Goal: Contribute content

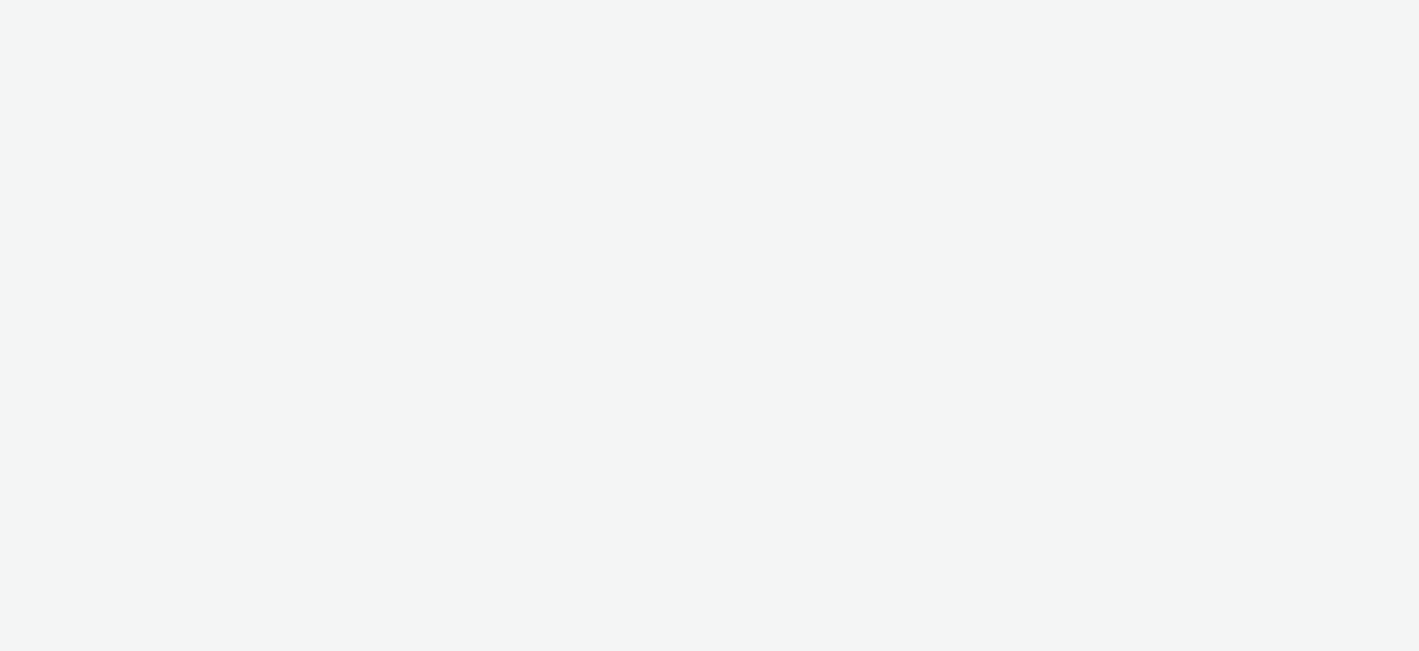
select select "2fc77e36-bb93-4aa3-9dff-dcb08e02eac6"
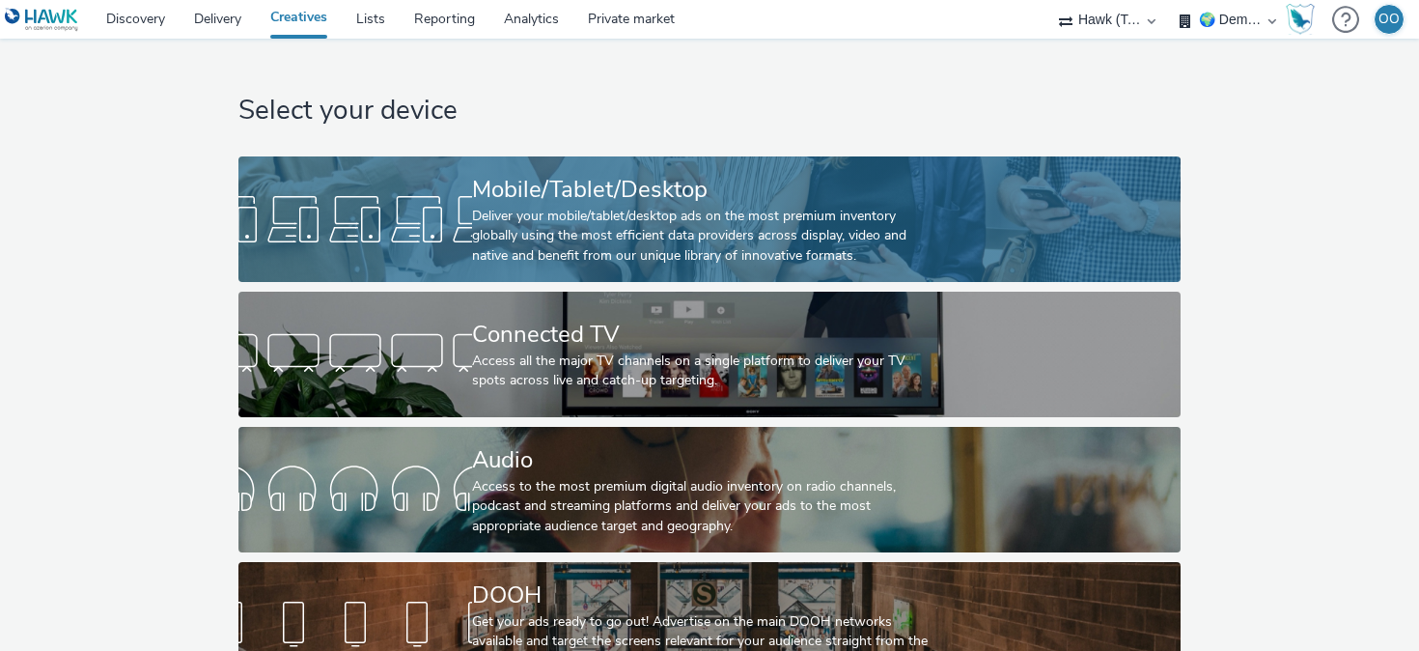
click at [447, 230] on div at bounding box center [355, 219] width 234 height 62
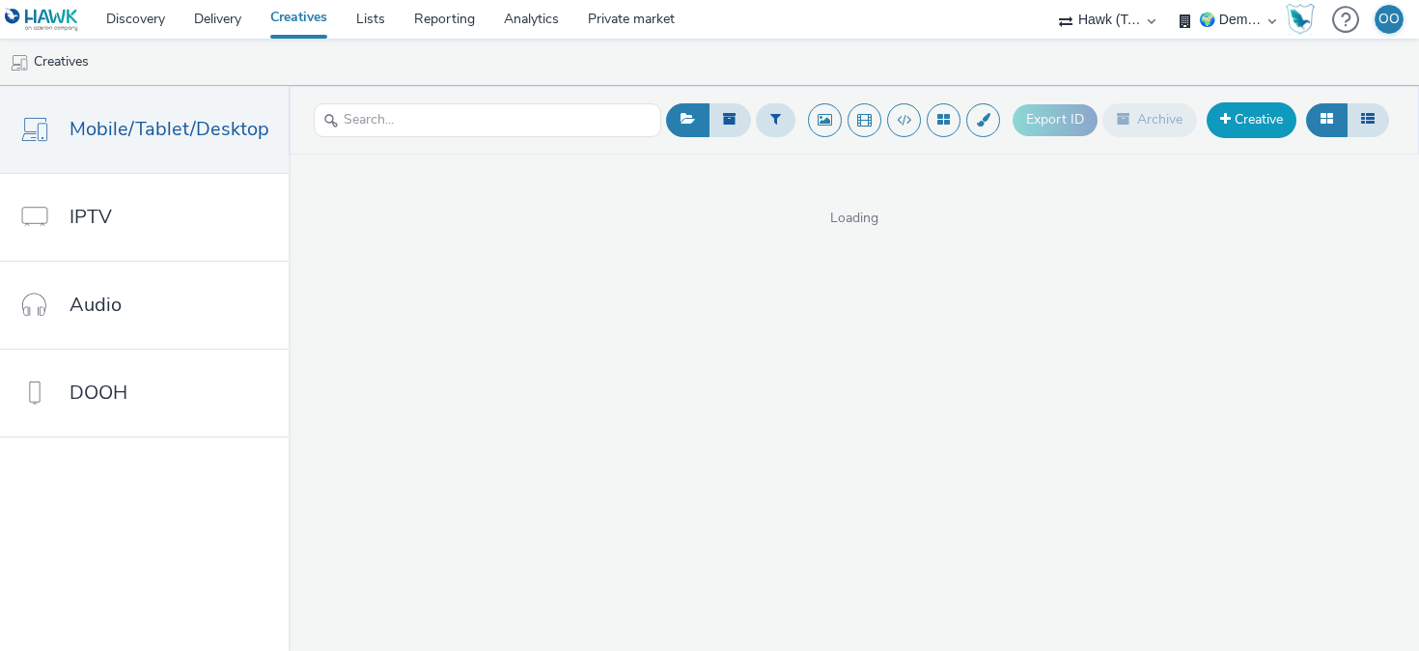
click at [1236, 125] on link "Creative" at bounding box center [1252, 119] width 90 height 35
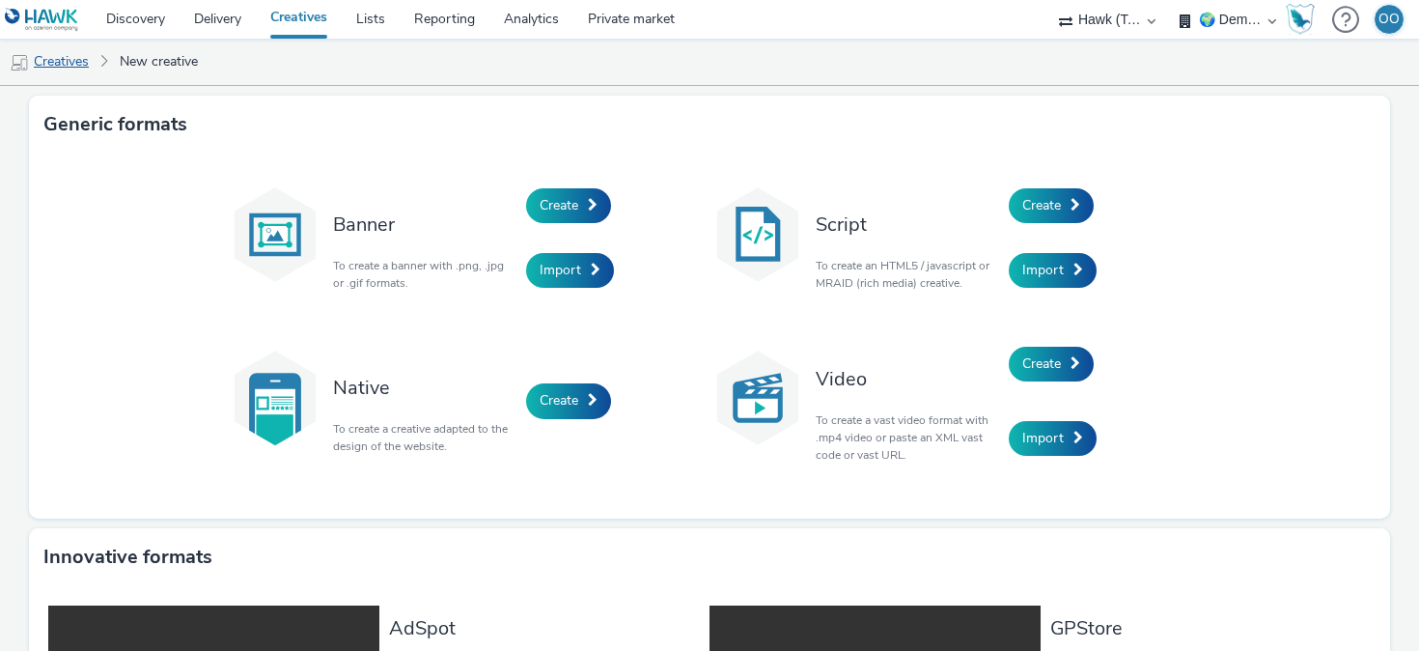
click at [64, 60] on link "Creatives" at bounding box center [49, 62] width 98 height 46
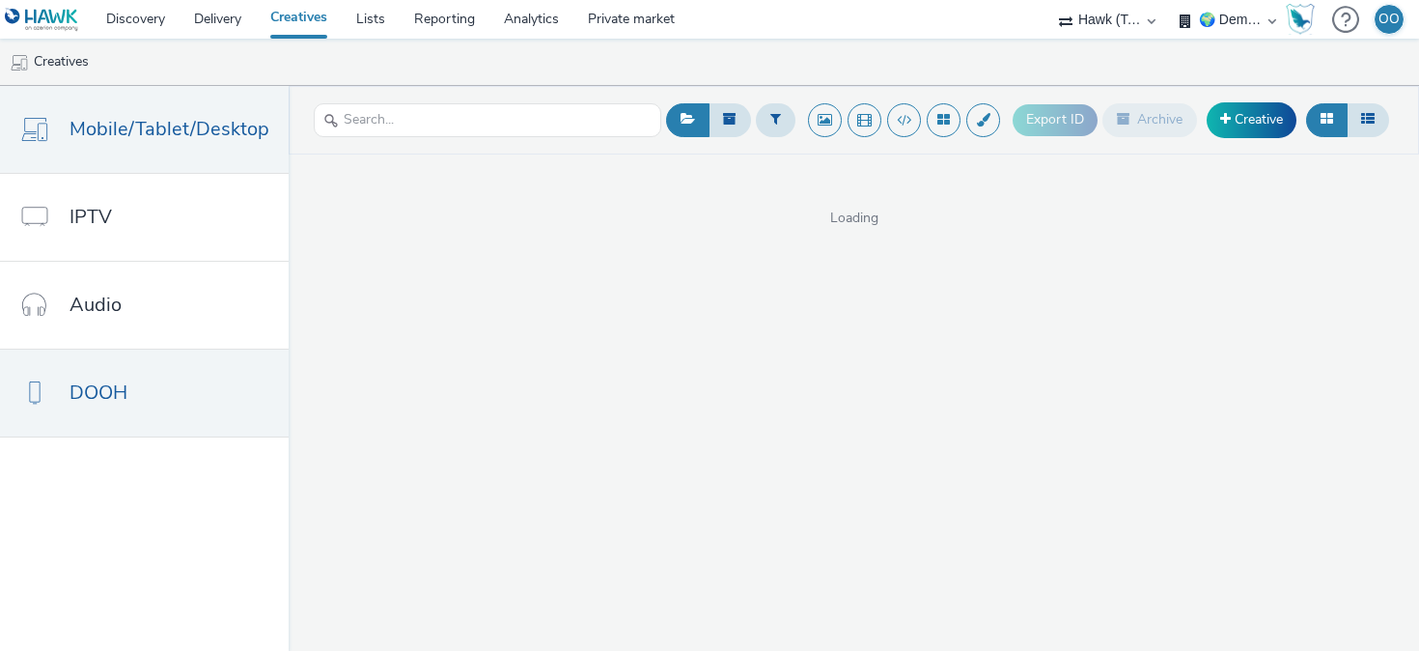
click at [148, 405] on link "DOOH" at bounding box center [144, 392] width 289 height 87
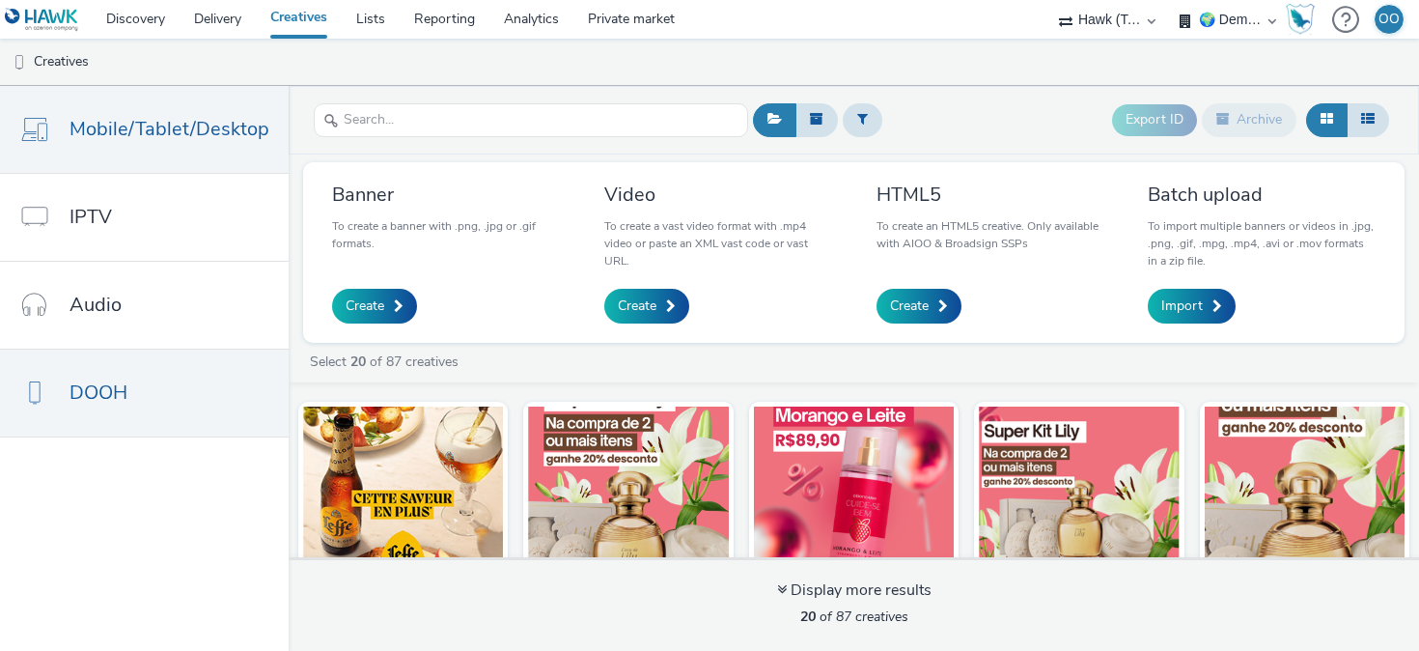
click at [161, 134] on span "Mobile/Tablet/Desktop" at bounding box center [170, 129] width 200 height 28
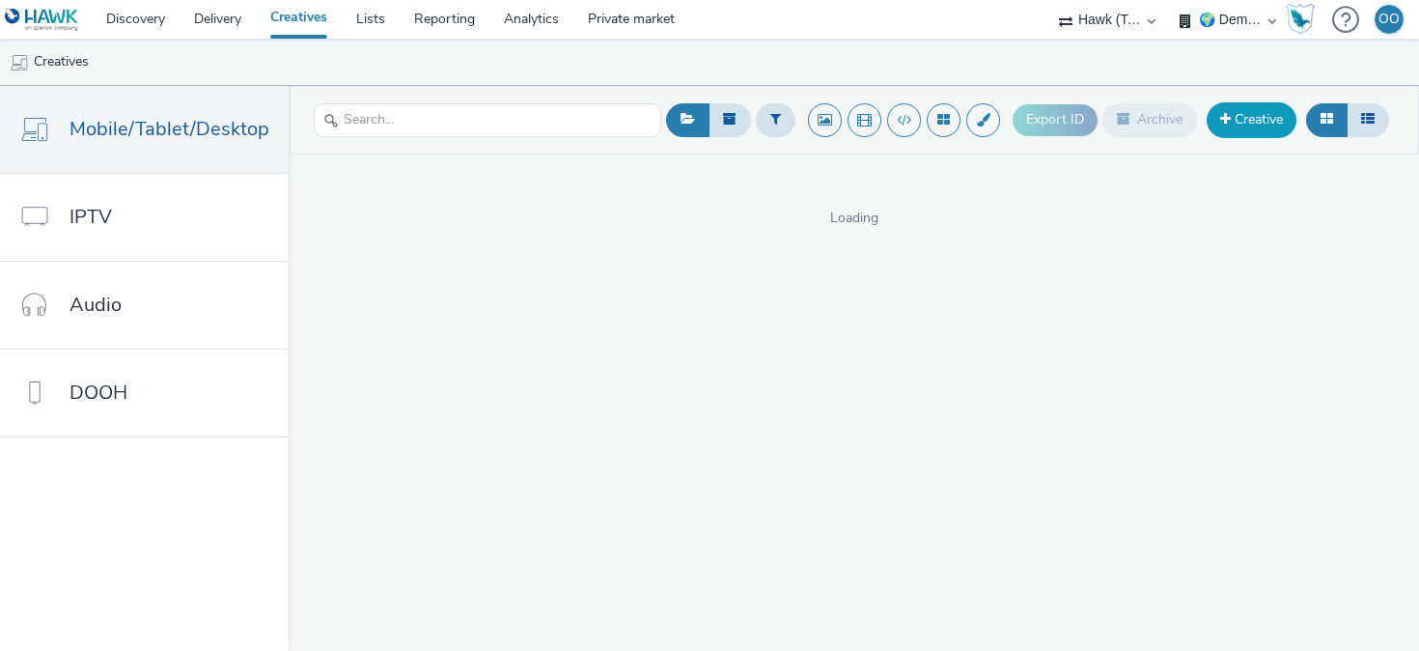
click at [1253, 120] on link "Creative" at bounding box center [1252, 119] width 90 height 35
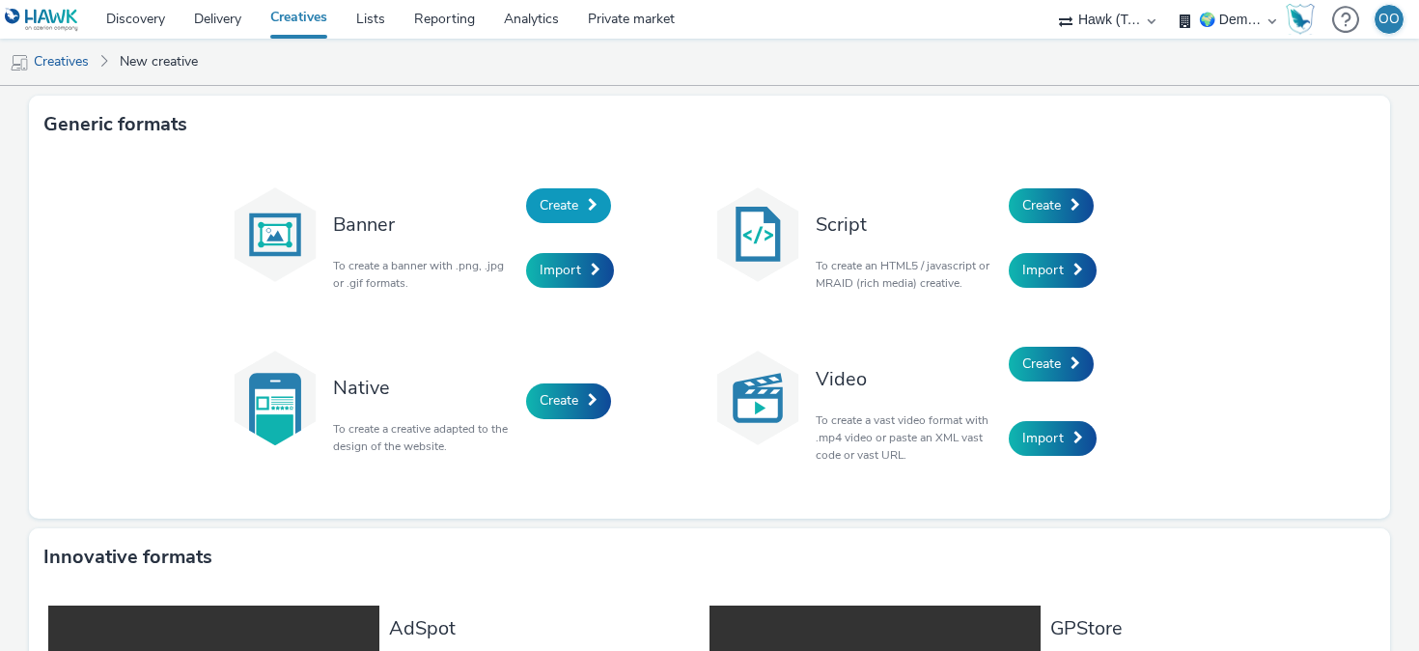
click at [561, 214] on link "Create" at bounding box center [568, 205] width 85 height 35
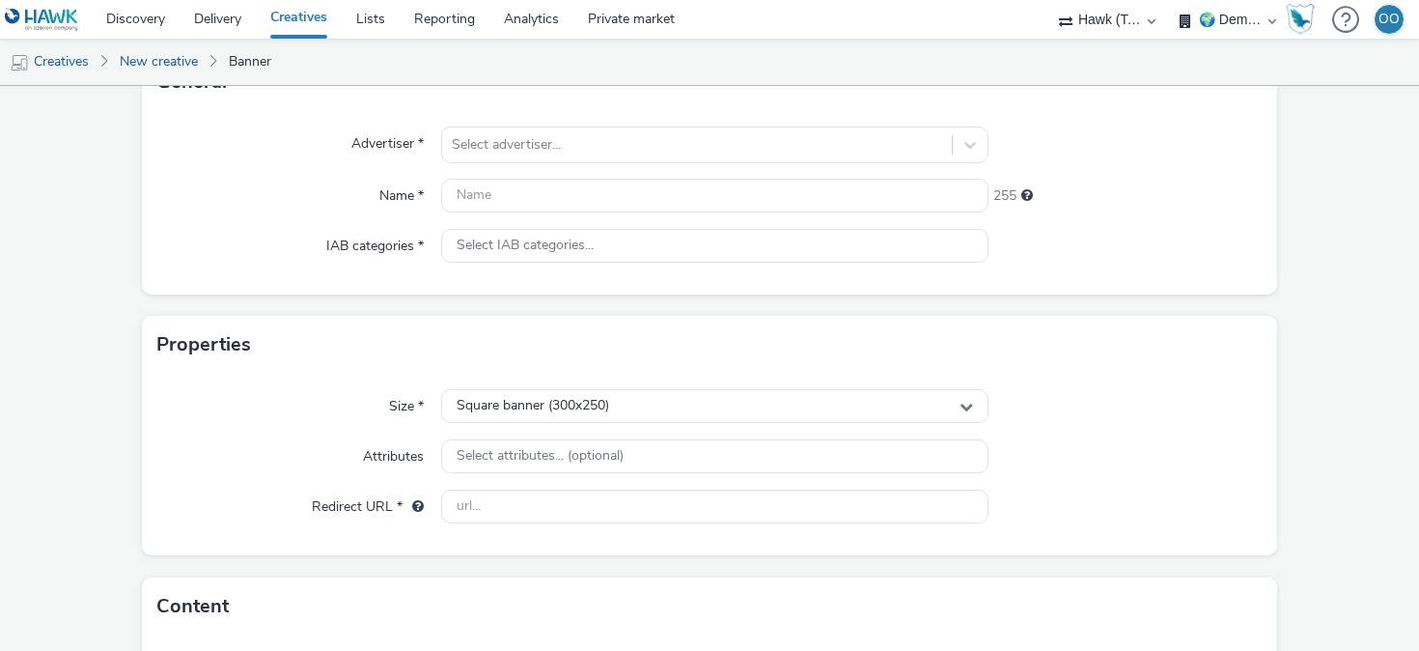
scroll to position [152, 0]
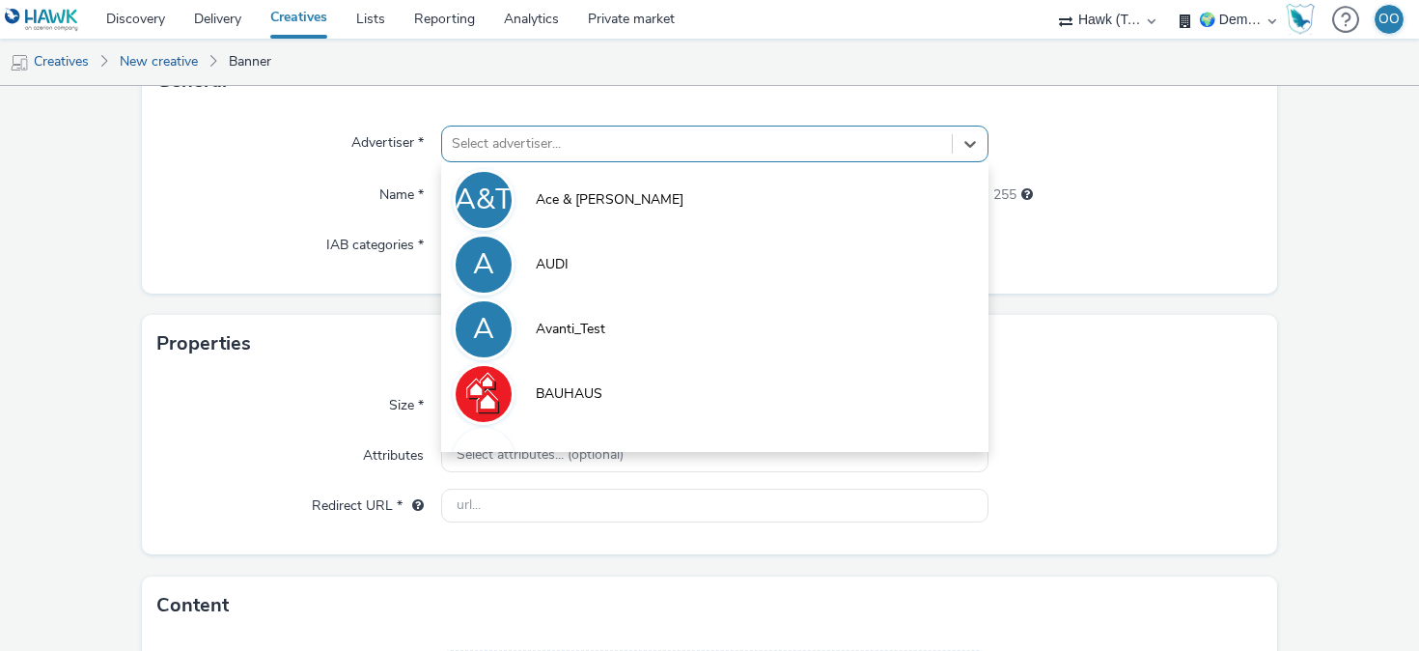
click at [509, 144] on div at bounding box center [697, 143] width 490 height 23
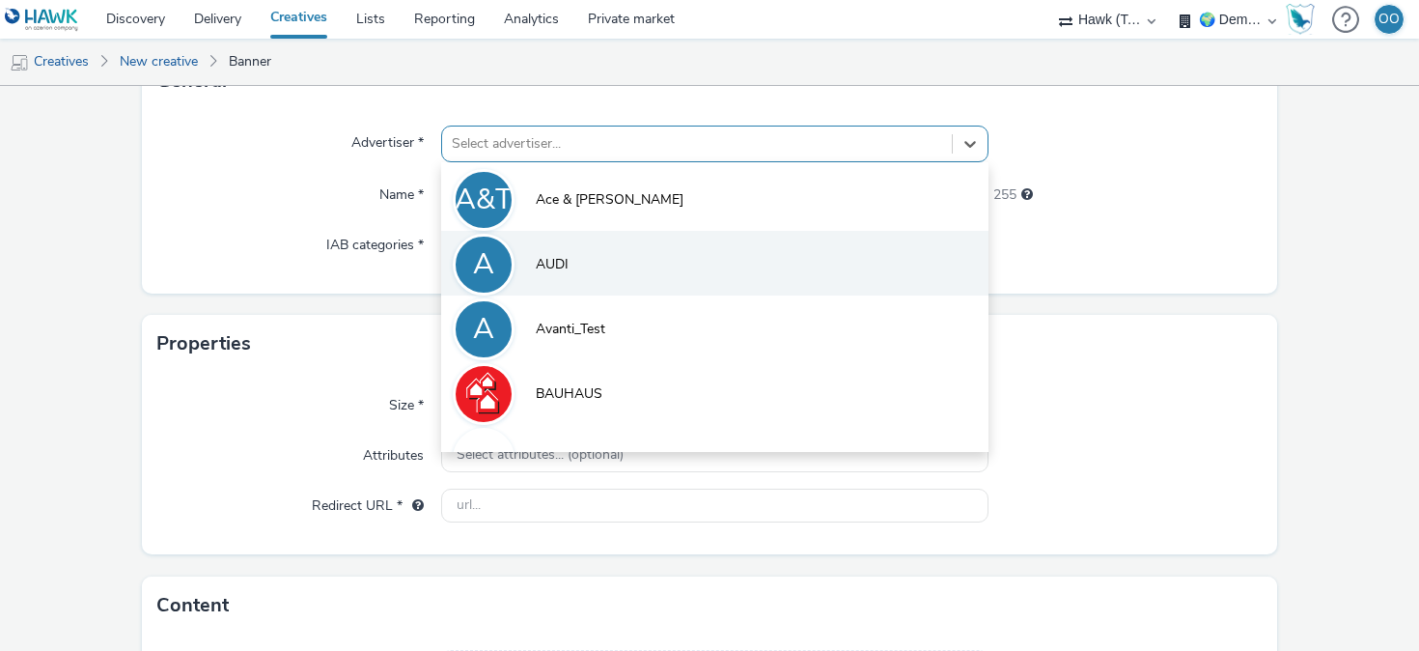
click at [581, 260] on li "A AUDI" at bounding box center [714, 263] width 547 height 65
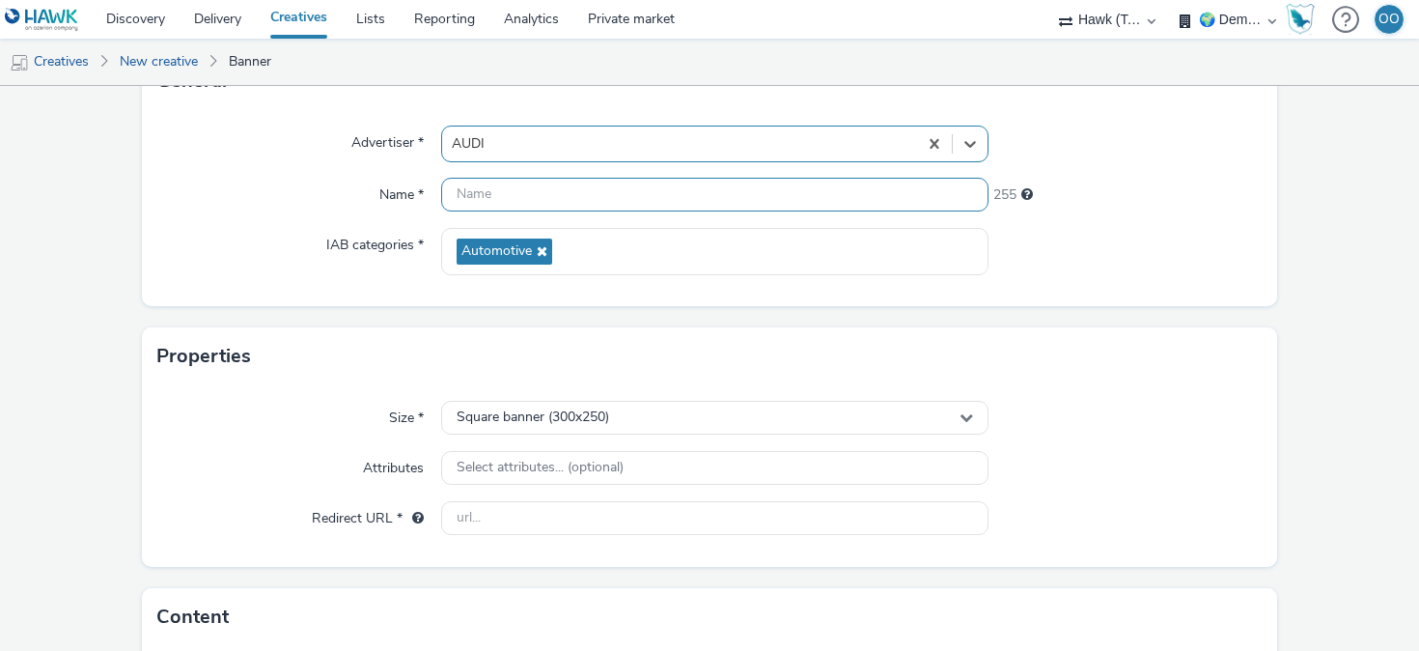
click at [468, 192] on input "text" at bounding box center [714, 195] width 547 height 34
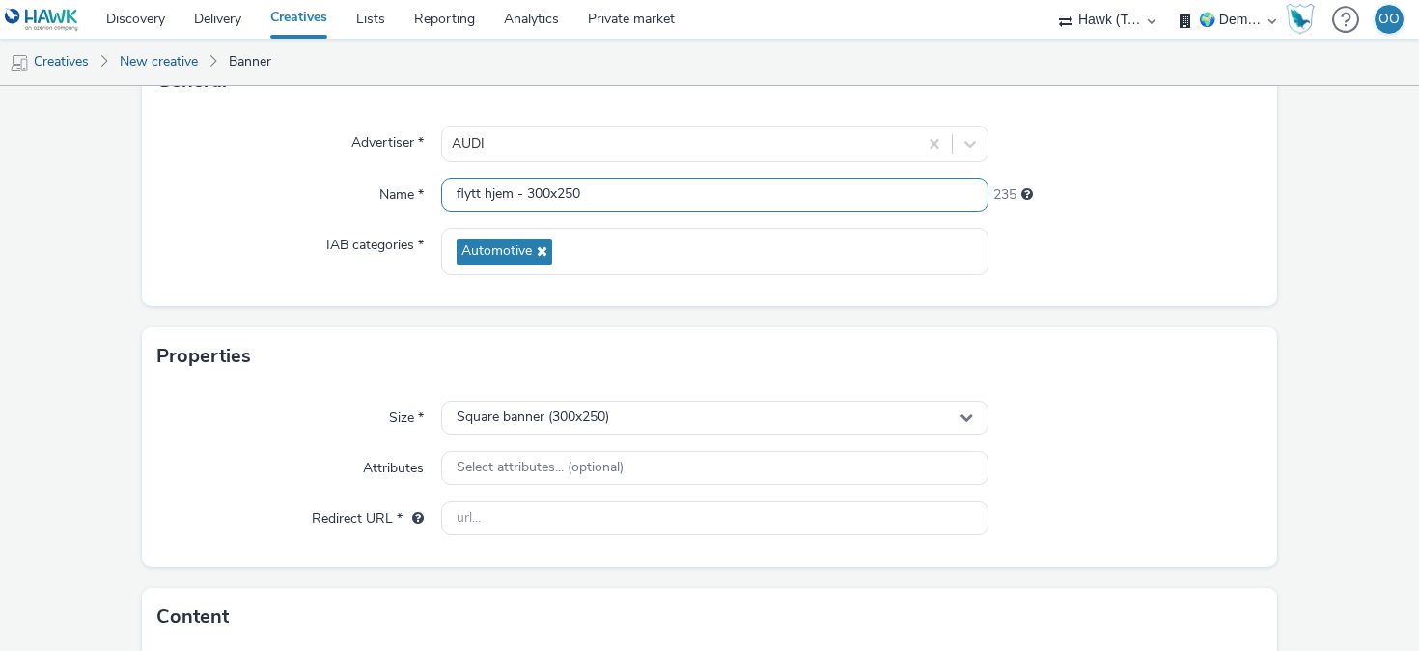
type input "flytt hjem - 300x250"
click at [432, 288] on div "Advertiser * AUDI Name * flytt hjem - 300x250 235 IAB categories * Automotive" at bounding box center [709, 208] width 1135 height 196
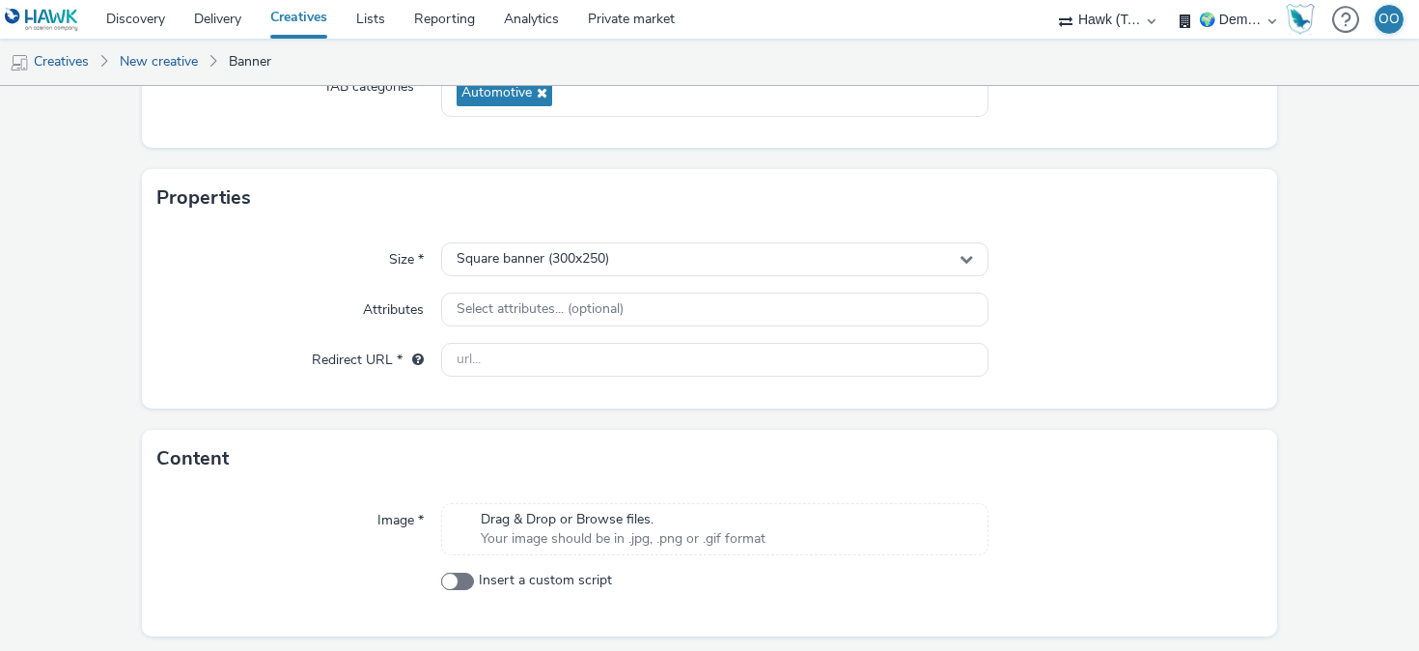
scroll to position [305, 0]
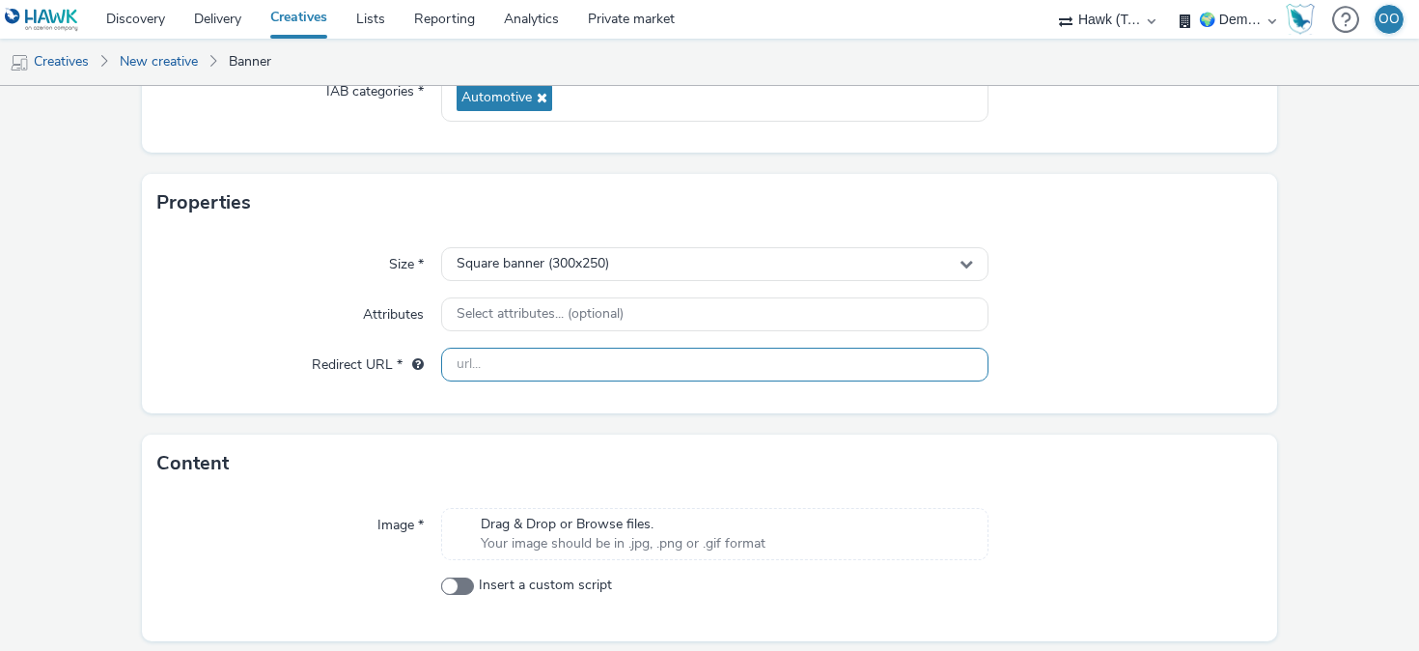
click at [511, 363] on input "text" at bounding box center [714, 365] width 547 height 34
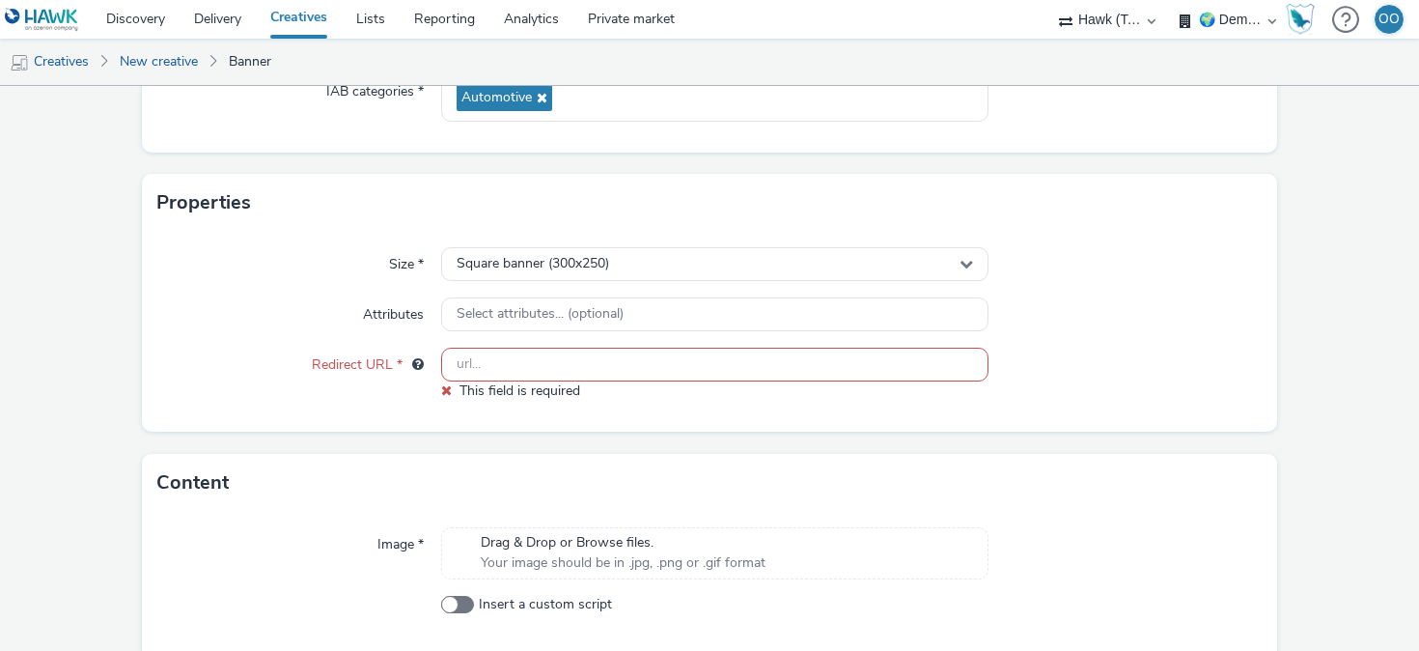
click at [454, 403] on div "Size * Square banner (300x250) Attributes Select attributes... (optional) Redir…" at bounding box center [709, 332] width 1135 height 200
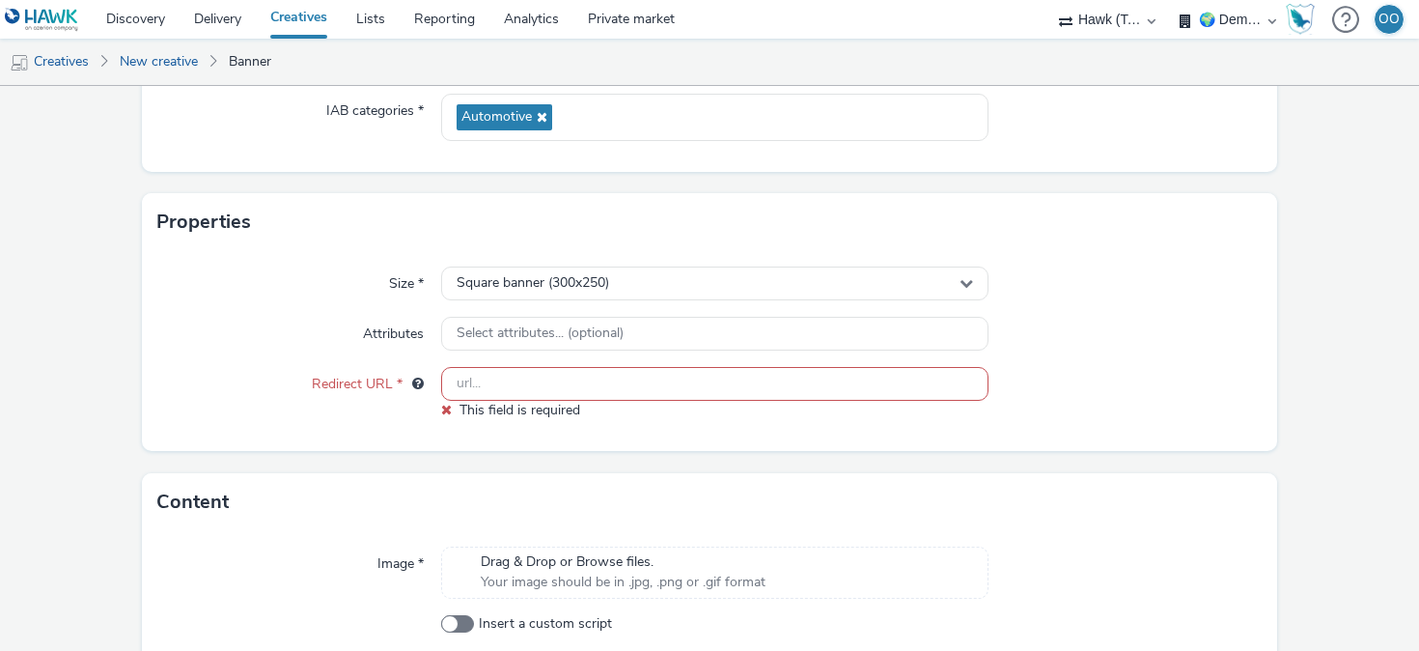
scroll to position [386, 0]
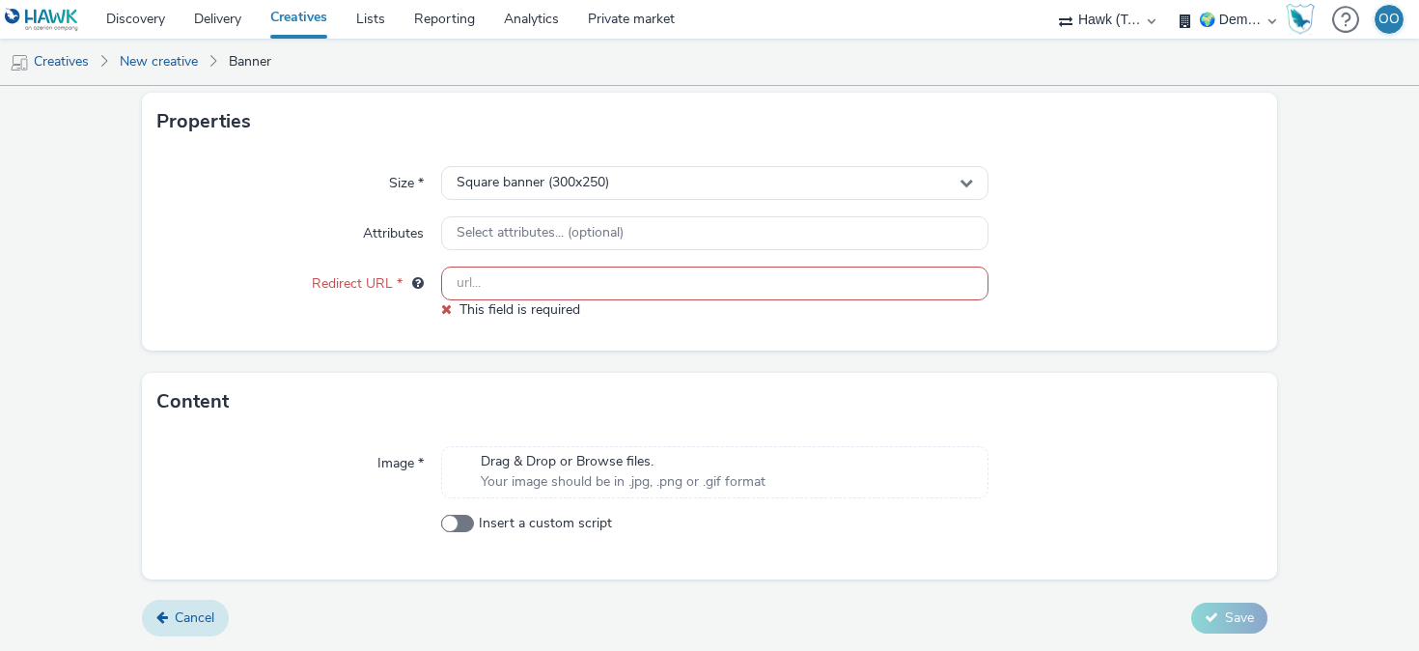
click at [202, 625] on span "Cancel" at bounding box center [195, 617] width 40 height 18
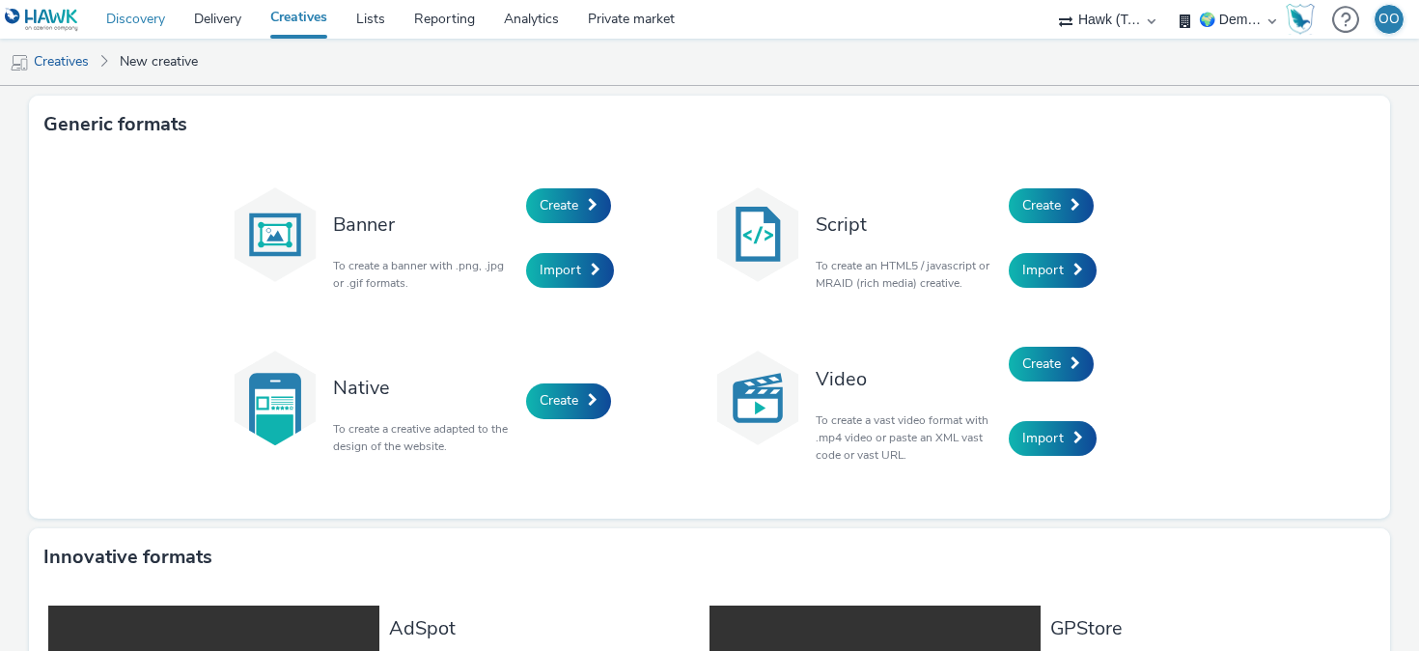
click at [153, 24] on link "Discovery" at bounding box center [136, 19] width 88 height 39
